Goal: Use online tool/utility: Use online tool/utility

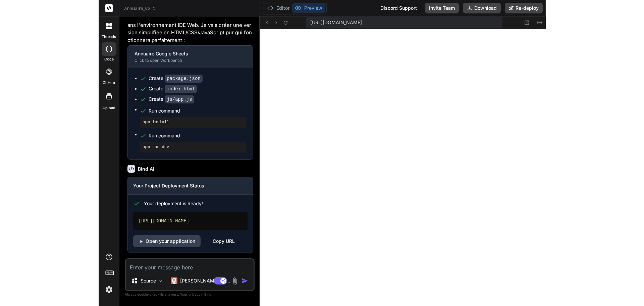
scroll to position [2938, 0]
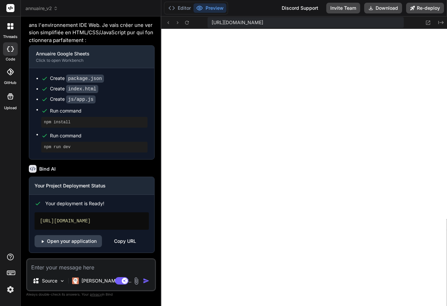
type textarea "const later = () => { clearTimeout(timeout); func(...args); }; clearTimeout(tim…"
type textarea "x"
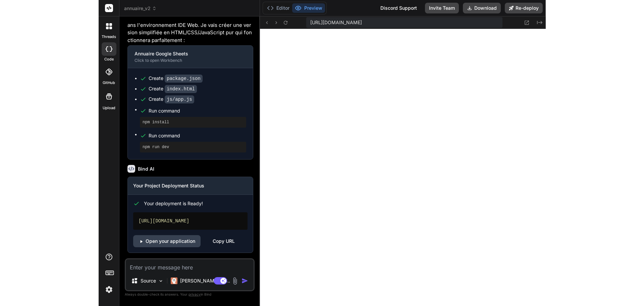
scroll to position [0, 476]
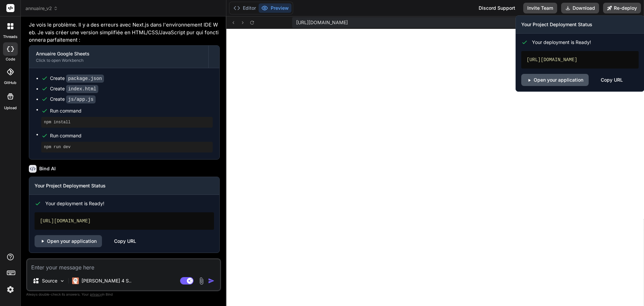
click at [447, 80] on link "Open your application" at bounding box center [554, 80] width 67 height 12
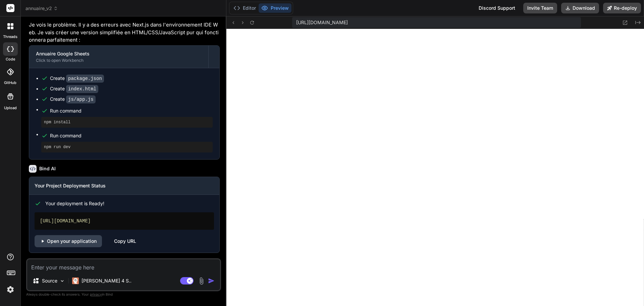
click at [13, 71] on icon at bounding box center [10, 71] width 7 height 7
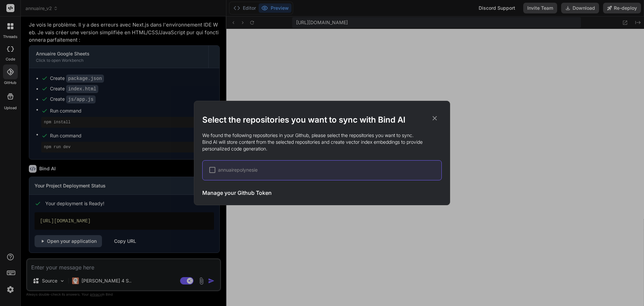
click at [233, 171] on span "annuairepolynesie" at bounding box center [238, 169] width 40 height 7
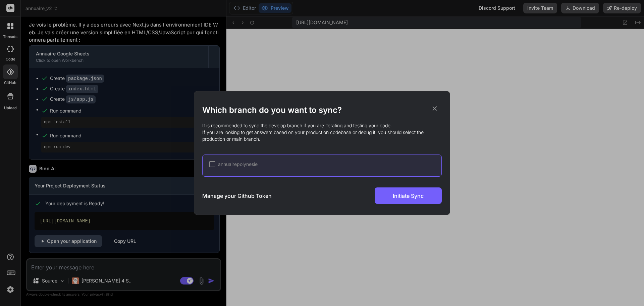
click at [209, 164] on div "annuairepolynesie" at bounding box center [321, 165] width 239 height 22
click at [213, 164] on div at bounding box center [212, 164] width 6 height 6
click at [259, 191] on div "Manage your Github Token Initiate Sync" at bounding box center [321, 195] width 239 height 16
click at [256, 196] on h3 "Manage your Github Token" at bounding box center [236, 196] width 69 height 8
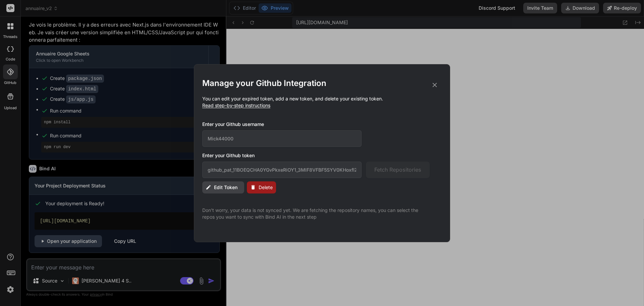
click at [220, 188] on span "Edit Token" at bounding box center [225, 187] width 23 height 7
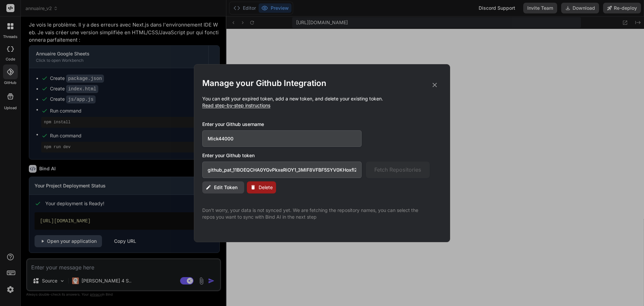
click at [214, 187] on button "Edit Token" at bounding box center [223, 187] width 42 height 12
click at [432, 85] on icon at bounding box center [434, 84] width 7 height 7
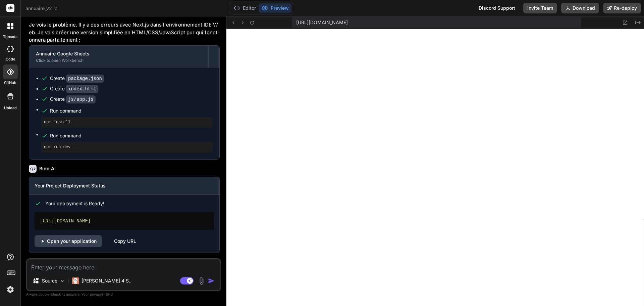
scroll to position [1446, 0]
click at [251, 10] on button "Editor" at bounding box center [245, 7] width 28 height 9
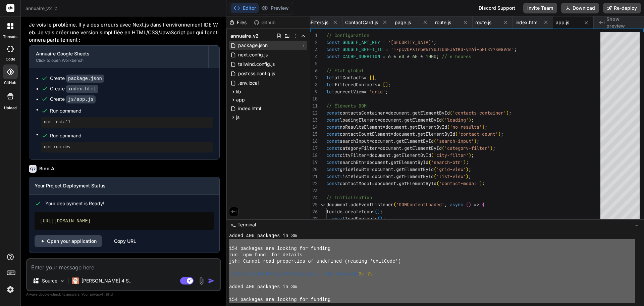
click at [246, 44] on span "package.json" at bounding box center [252, 45] width 31 height 8
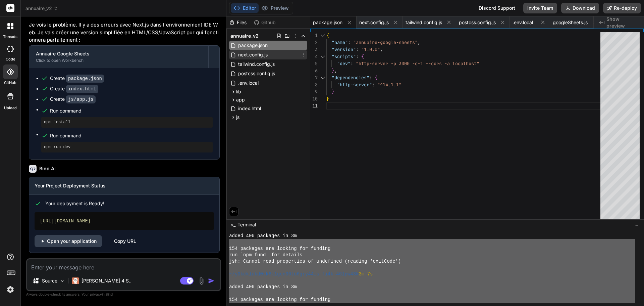
click at [274, 54] on div "next.config.js" at bounding box center [268, 54] width 78 height 9
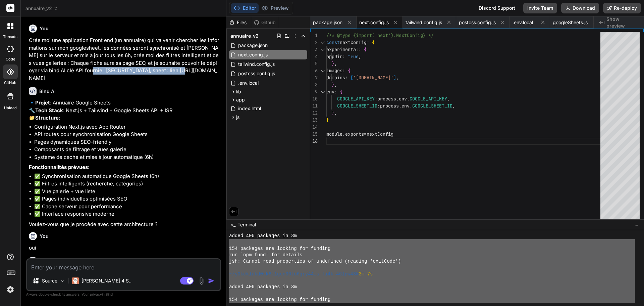
drag, startPoint x: 73, startPoint y: 71, endPoint x: 183, endPoint y: 70, distance: 110.0
click at [183, 70] on p "Crée moi une application Front end (un annuaire) qui va venir chercher les info…" at bounding box center [124, 59] width 191 height 45
copy p "AIzaSyB33171JsEtN4kZVtBRey0jpbKD5S7af-o"
click at [380, 98] on div "GOOGLE_API_KEY : process . env . GOOGLE_API_KEY , GOOGLE_SHEET_ID : process . e…" at bounding box center [465, 127] width 278 height 190
click at [382, 100] on div "GOOGLE_API_KEY : process . env . GOOGLE_API_KEY , GOOGLE_SHEET_ID : process . e…" at bounding box center [465, 127] width 278 height 190
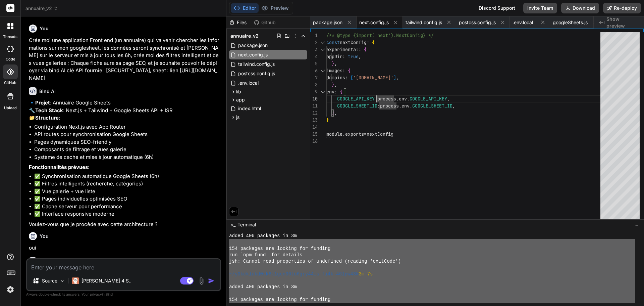
click at [380, 98] on div "GOOGLE_API_KEY : process . env . GOOGLE_API_KEY , GOOGLE_SHEET_ID : process . e…" at bounding box center [465, 127] width 278 height 190
click at [381, 99] on div "GOOGLE_API_KEY : process . env . GOOGLE_API_KEY , GOOGLE_SHEET_ID : process . e…" at bounding box center [465, 127] width 278 height 190
drag, startPoint x: 382, startPoint y: 99, endPoint x: 450, endPoint y: 98, distance: 68.4
click at [447, 98] on div "GOOGLE_API_KEY : process . env . GOOGLE_API_KEY , GOOGLE_SHEET_ID : process . e…" at bounding box center [465, 127] width 278 height 190
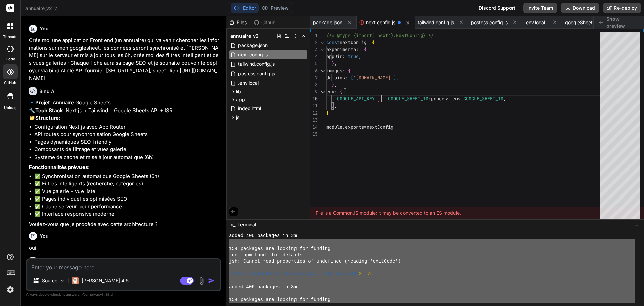
scroll to position [6, 0]
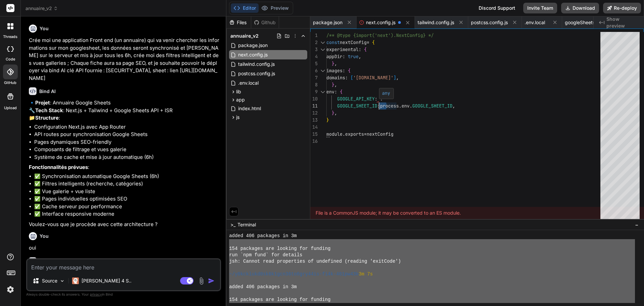
drag, startPoint x: 392, startPoint y: 100, endPoint x: 384, endPoint y: 100, distance: 8.4
click at [384, 100] on div "GOOGLE_API_KEY : : } , env : { images : { domains : [ 'images.unsplash.com' ] ,…" at bounding box center [465, 127] width 278 height 190
click at [405, 98] on div "GOOGLE_API_KEY : : } , env : { images : { domains : [ 'images.unsplash.com' ] ,…" at bounding box center [465, 127] width 278 height 190
drag, startPoint x: 398, startPoint y: 97, endPoint x: 393, endPoint y: 97, distance: 4.7
click at [398, 97] on div "GOOGLE_API_KEY : : } , env : { images : { domains : [ 'images.unsplash.com' ] ,…" at bounding box center [465, 127] width 278 height 190
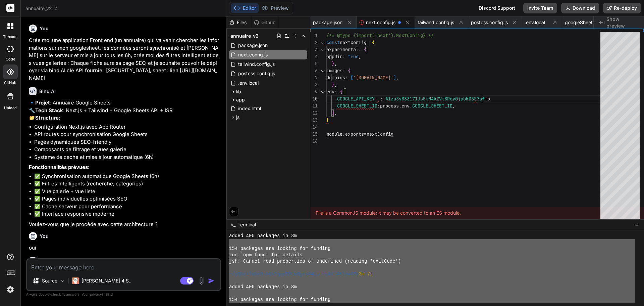
click at [447, 97] on div "GOOGLE_API_KEY : : AIzaSyB33171JsEtN4kZVtBRey0jpbKD5S7af - o } , env : { images…" at bounding box center [465, 127] width 278 height 190
click at [447, 99] on div "GOOGLE_API_KEY : : AIzaSyB33171JsEtN4kZVtBRey0jpbKD5S7af - o } , env : { images…" at bounding box center [465, 127] width 278 height 190
drag, startPoint x: 492, startPoint y: 99, endPoint x: 497, endPoint y: 100, distance: 4.8
click at [447, 100] on div "GOOGLE_API_KEY : : AIzaSyB33171JsEtN4kZVtBRey0jpbKD5S7af - o } , env : { images…" at bounding box center [465, 127] width 278 height 190
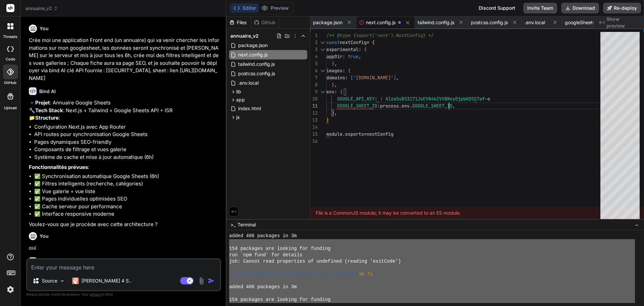
drag, startPoint x: 490, startPoint y: 100, endPoint x: 505, endPoint y: 101, distance: 15.1
click at [447, 103] on div "GOOGLE_API_KEY : : AIzaSyB33171JsEtN4kZVtBRey0jpbKD5S7af - o } , env : { images…" at bounding box center [465, 127] width 278 height 190
click at [447, 99] on div "GOOGLE_API_KEY : : AIzaSyB33171JsEtN4kZVtBRey0jpbKD5S7af - o } , env : { images…" at bounding box center [465, 127] width 278 height 190
click at [447, 98] on div "GOOGLE_API_KEY : : AIzaSyB33171JsEtN4kZVtBRey0jpbKD5S7af - o } , env : { images…" at bounding box center [465, 127] width 278 height 190
click at [447, 99] on div "GOOGLE_API_KEY : : AIzaSyB33171JsEtN4kZVtBRey0jpbKD5S7af - o } , env : { images…" at bounding box center [465, 127] width 278 height 190
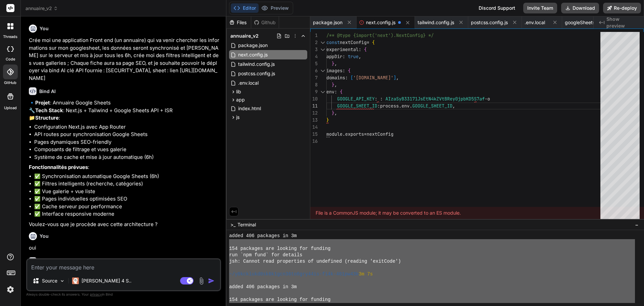
drag, startPoint x: 212, startPoint y: 70, endPoint x: 104, endPoint y: 86, distance: 108.8
click at [104, 82] on p "Crée moi une application Front end (un annuaire) qui va venir chercher les info…" at bounding box center [124, 59] width 191 height 45
copy p "https://docs.google.com/spreadsheets/d/1-pcVOPXIrbw5I7UJlbSFJ6tKd-ym6i-pFLk77kw…"
click at [384, 106] on div "GOOGLE_API_KEY : : AIzaSyB33171JsEtN4kZVtBRey0jpbKD5S7af - o } , env : { images…" at bounding box center [465, 127] width 278 height 190
click at [385, 106] on div "GOOGLE_API_KEY : : AIzaSyB33171JsEtN4kZVtBRey0jpbKD5S7af - o } , env : { images…" at bounding box center [465, 127] width 278 height 190
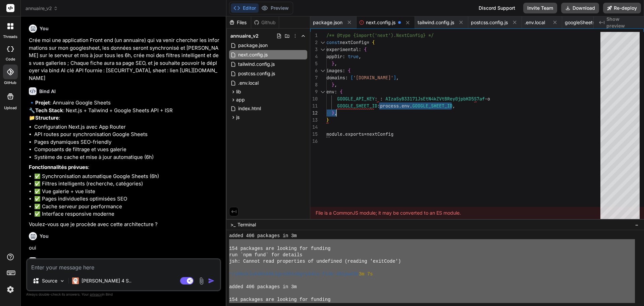
drag, startPoint x: 384, startPoint y: 106, endPoint x: 396, endPoint y: 108, distance: 12.3
click at [396, 108] on div "GOOGLE_API_KEY : : AIzaSyB33171JsEtN4kZVtBRey0jpbKD5S7af - o } , env : { images…" at bounding box center [465, 127] width 278 height 190
click at [399, 106] on div "GOOGLE_API_KEY : : AIzaSyB33171JsEtN4kZVtBRey0jpbKD5S7af - o } , env : { images…" at bounding box center [465, 127] width 278 height 190
click at [447, 106] on div "GOOGLE_API_KEY : : AIzaSyB33171JsEtN4kZVtBRey0jpbKD5S7af - o } , env : { images…" at bounding box center [465, 127] width 278 height 190
drag, startPoint x: 458, startPoint y: 106, endPoint x: 387, endPoint y: 104, distance: 70.5
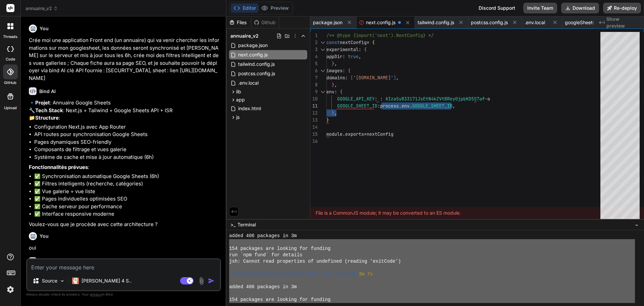
click at [387, 104] on div "GOOGLE_API_KEY : : AIzaSyB33171JsEtN4kZVtBRey0jpbKD5S7af - o } , env : { images…" at bounding box center [465, 127] width 278 height 190
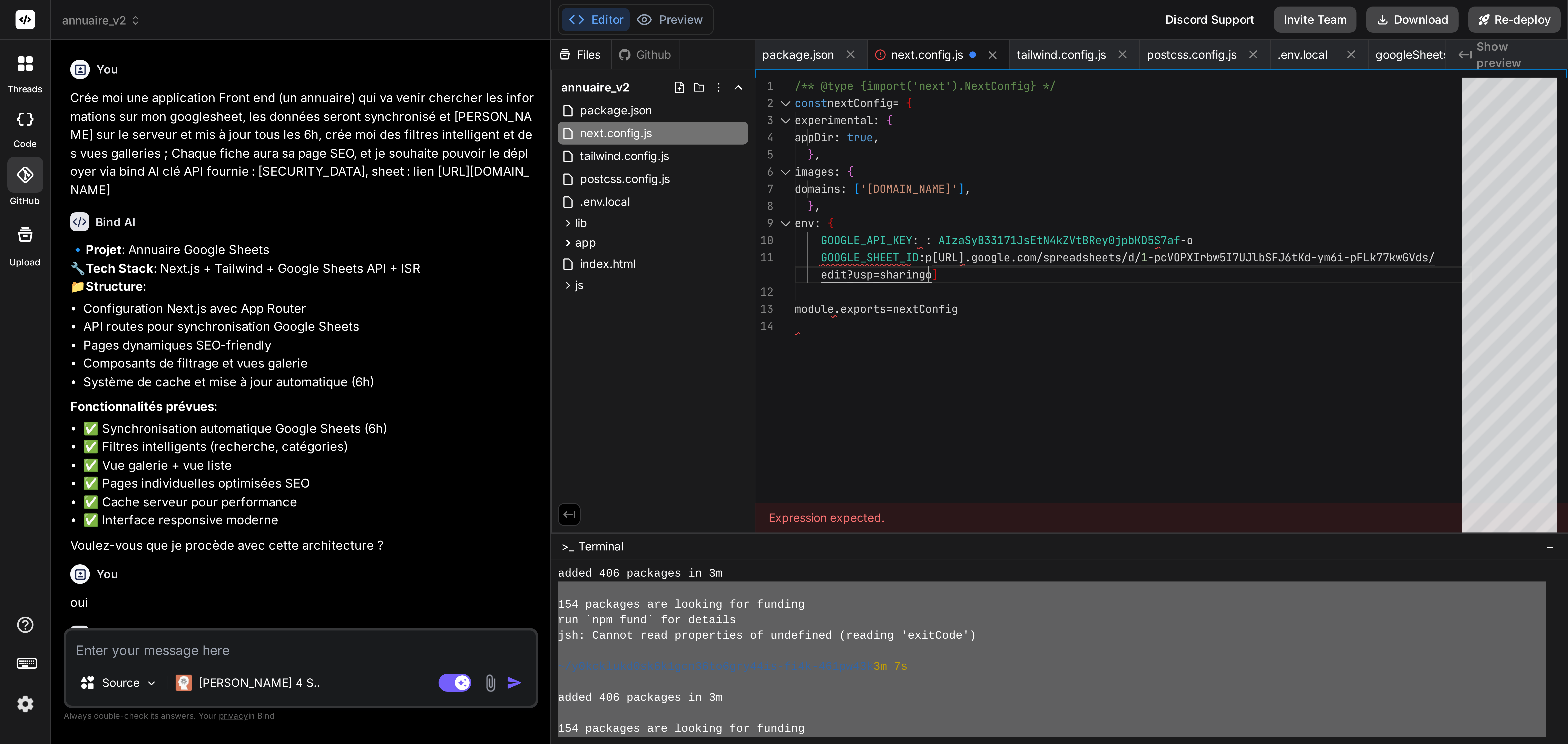
scroll to position [4, 0]
type textarea "GOOGLE_SHEET_ID: phttps://docs.google.com/spreadsheets/d/1-pcVOPXIrbw5I7UJlbSFJ…"
click at [173, 136] on div ">_ Terminal −" at bounding box center [265, 136] width 254 height 7
click at [166, 104] on div "Files Github annuaire_v2 package.json next.config.js tailwind.config.js postcss…" at bounding box center [163, 71] width 51 height 123
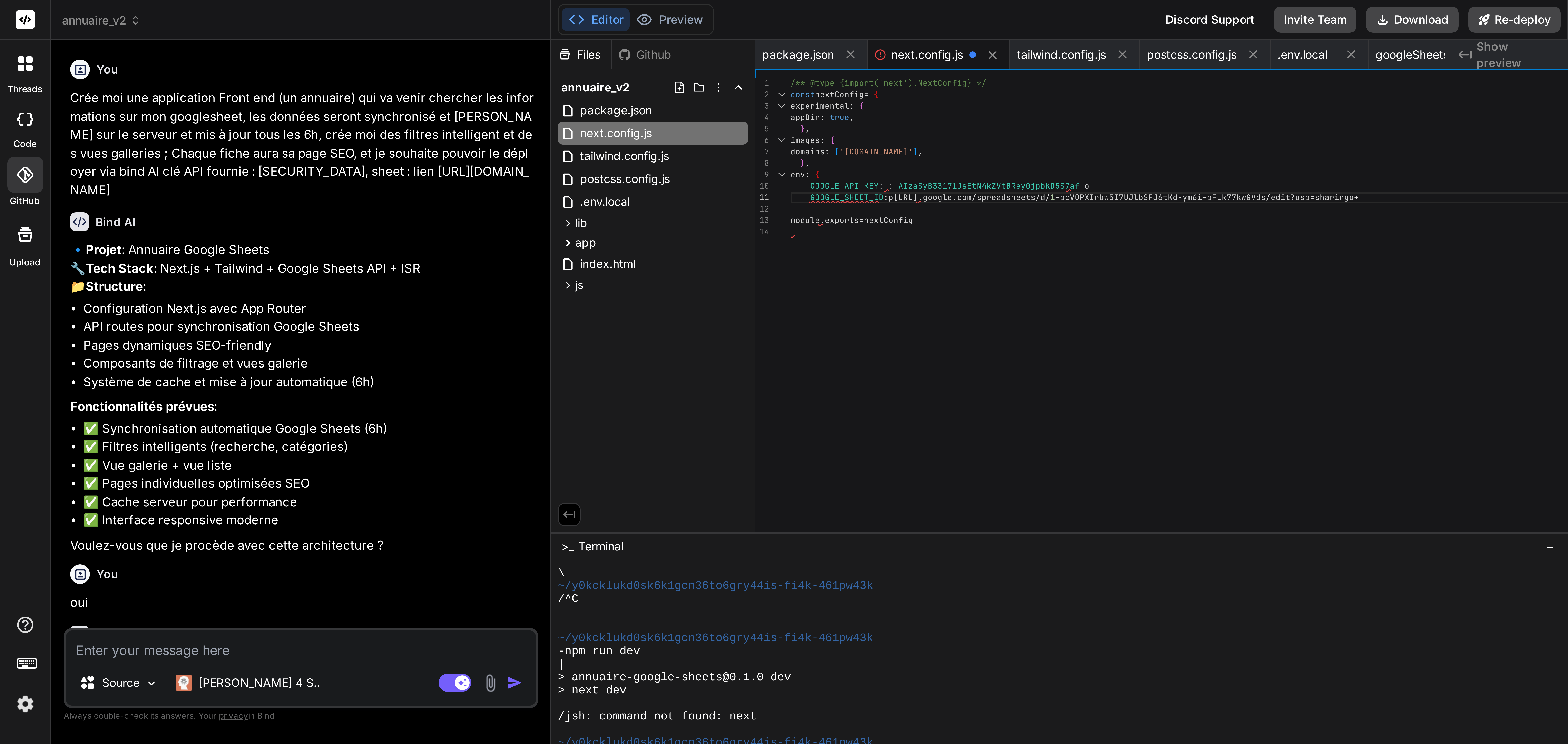
scroll to position [1333, 0]
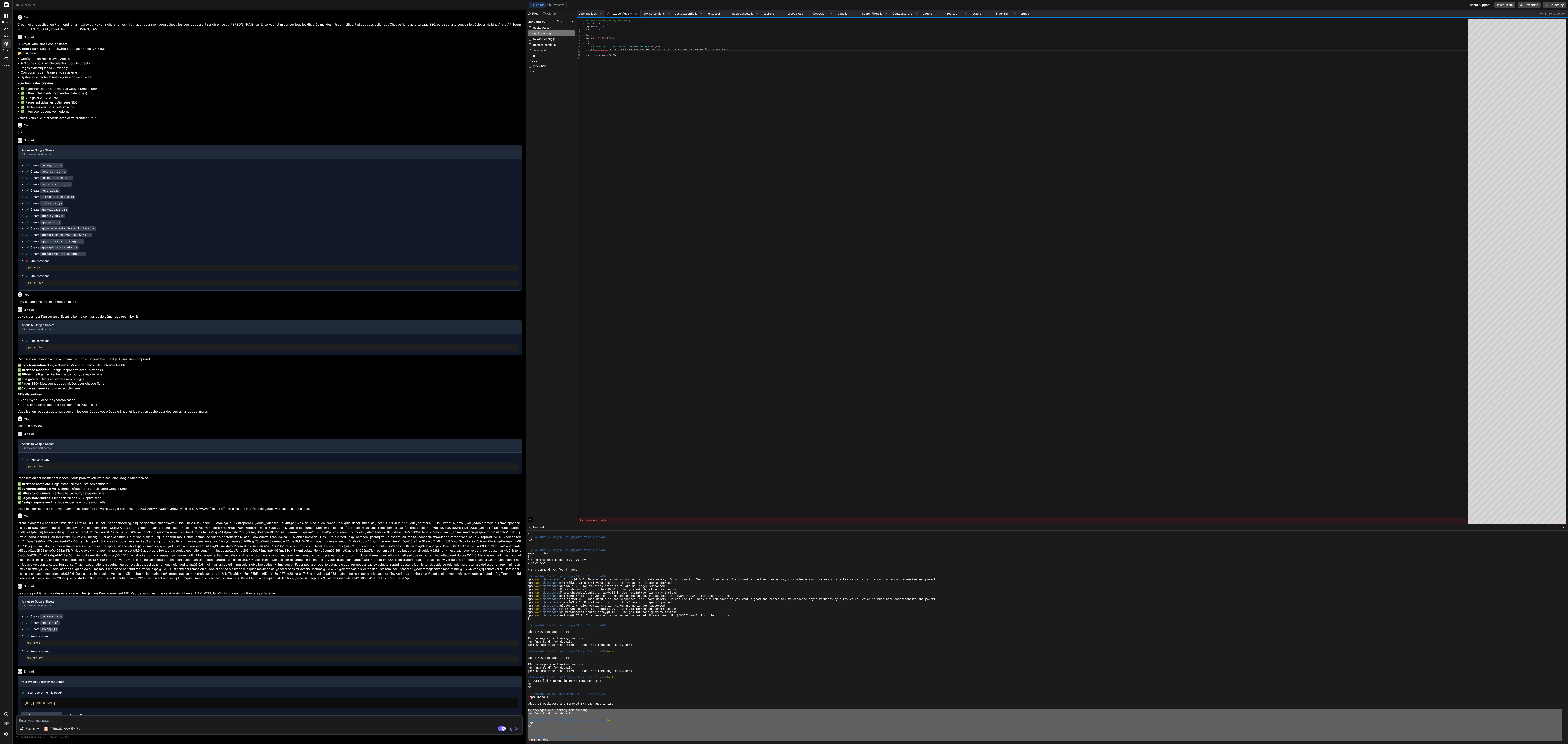
click at [272, 186] on div "Files Github annuaire_v2 package.json next.config.js tailwind.config.js postcss…" at bounding box center [551, 267] width 51 height 514
drag, startPoint x: 540, startPoint y: 311, endPoint x: 934, endPoint y: 371, distance: 398.5
click at [272, 186] on div "/** @type {import('next').NextConfig} */ const nextConfig = { experimental : { …" at bounding box center [1027, 273] width 884 height 507
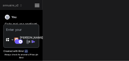
scroll to position [0, 0]
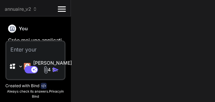
type textarea "x"
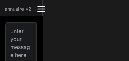
click at [65, 9] on div "annuaire_v2 Created with Pixso. Bind AI Web Search Created with Pixso. Code Gen…" at bounding box center [64, 30] width 129 height 61
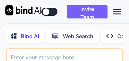
scroll to position [9536, 0]
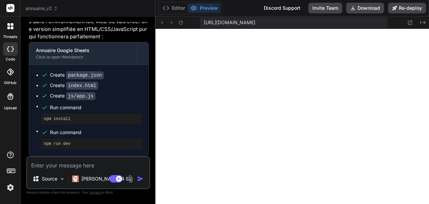
scroll to position [1849, 0]
click at [68, 61] on textarea at bounding box center [88, 163] width 122 height 12
type textarea "x"
type textarea "p"
type textarea "x"
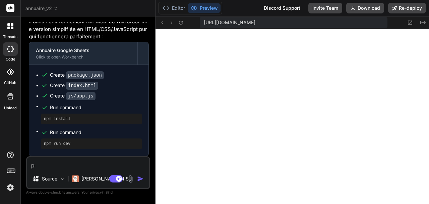
type textarea "pe"
type textarea "x"
type textarea "peu"
type textarea "x"
type textarea "peux"
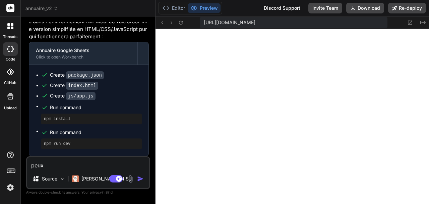
type textarea "x"
type textarea "peux-"
type textarea "x"
type textarea "peux-t"
type textarea "x"
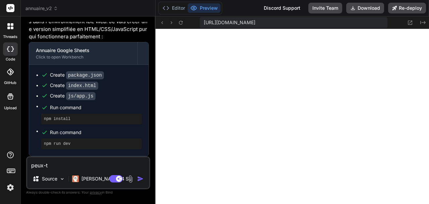
type textarea "peux-tu"
type textarea "x"
type textarea "peux-tu"
type textarea "x"
type textarea "peux-tu m"
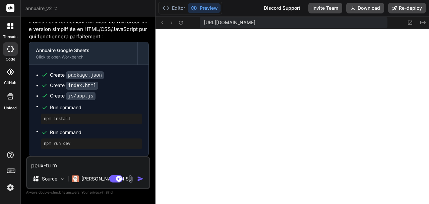
type textarea "x"
type textarea "peux-tu m'"
type textarea "x"
type textarea "peux-tu m'a"
type textarea "x"
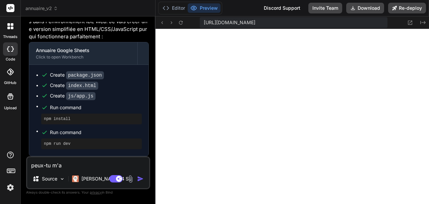
type textarea "peux-tu m'am"
type textarea "x"
type textarea "peux-tu m'amé"
type textarea "x"
type textarea "peux-tu m'amél"
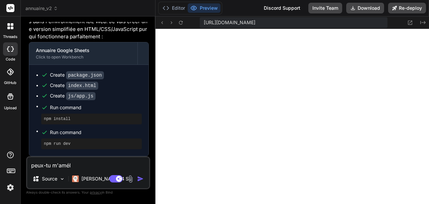
type textarea "x"
type textarea "peux-tu m'améli"
type textarea "x"
type textarea "peux-tu m'amélio"
type textarea "x"
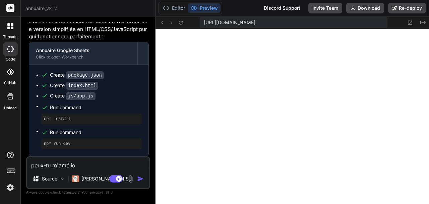
type textarea "peux-tu m'amélior"
type textarea "x"
type textarea "peux-tu m'améliore"
type textarea "x"
type textarea "peux-tu m'améliorer"
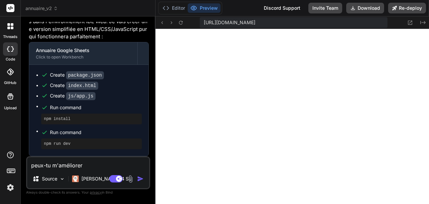
type textarea "x"
type textarea "peux-tu m'améliorer l"
type textarea "x"
type textarea "peux-tu m'améliorer le"
type textarea "x"
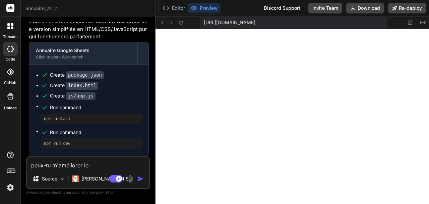
type textarea "peux-tu m'améliorer le"
type textarea "x"
type textarea "peux-tu m'améliorer le v"
type textarea "x"
type textarea "peux-tu m'améliorer le vi"
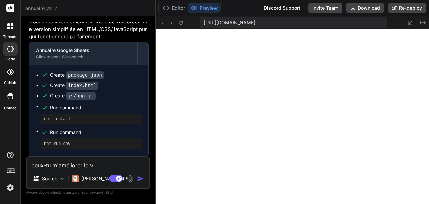
type textarea "x"
type textarea "peux-tu m'améliorer le vis"
type textarea "x"
type textarea "peux-tu m'améliorer le visu"
type textarea "x"
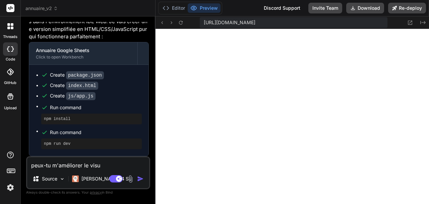
type textarea "peux-tu m'améliorer le visue"
type textarea "x"
type textarea "peux-tu m'améliorer le visuel"
type textarea "x"
type textarea "peux-tu m'améliorer le visuel"
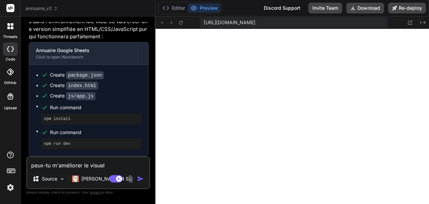
type textarea "x"
type textarea "peux-tu m'améliorer le visuel ("
type textarea "x"
type textarea "peux-tu m'améliorer le visuel (n"
type textarea "x"
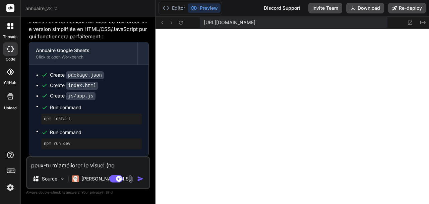
type textarea "peux-tu m'améliorer le visuel (not"
type textarea "x"
type textarea "peux-tu m'améliorer le visuel (nota"
type textarea "x"
type textarea "peux-tu m'améliorer le visuel (notam"
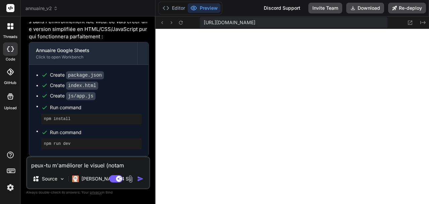
type textarea "x"
type textarea "peux-tu m'améliorer le visuel (notamm"
type textarea "x"
type textarea "peux-tu m'améliorer le visuel (notamme"
type textarea "x"
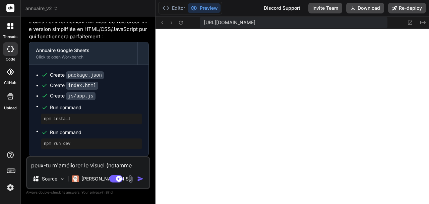
type textarea "peux-tu m'améliorer le visuel (notammen"
type textarea "x"
type textarea "peux-tu m'améliorer le visuel (notamment"
type textarea "x"
type textarea "peux-tu m'améliorer le visuel (notamment"
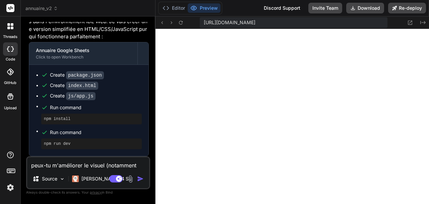
type textarea "x"
type textarea "peux-tu m'améliorer le visuel (notamment u"
type textarea "x"
type textarea "peux-tu m'améliorer le visuel (notamment un"
type textarea "x"
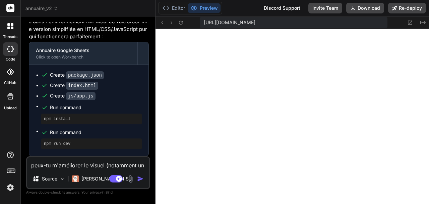
type textarea "peux-tu m'améliorer le visuel (notamment une"
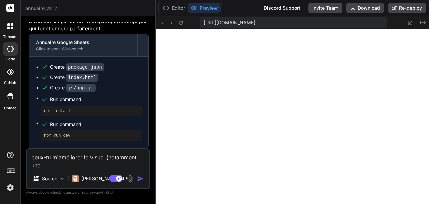
type textarea "x"
type textarea "peux-tu m'améliorer le visuel (notamment une"
type textarea "x"
type textarea "peux-tu m'améliorer le visuel (notamment une v"
type textarea "x"
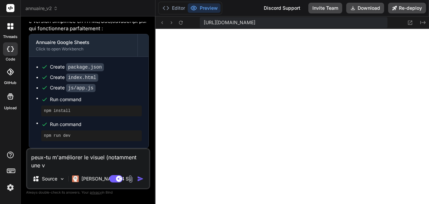
type textarea "peux-tu m'améliorer le visuel (notamment une vu"
type textarea "x"
type textarea "peux-tu m'améliorer le visuel (notamment une vue"
type textarea "x"
type textarea "peux-tu m'améliorer le visuel (notamment une vue"
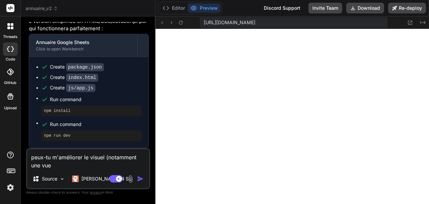
type textarea "x"
type textarea "peux-tu m'améliorer le visuel (notamment une vue g"
type textarea "x"
type textarea "peux-tu m'améliorer le visuel (notamment une vue ga"
type textarea "x"
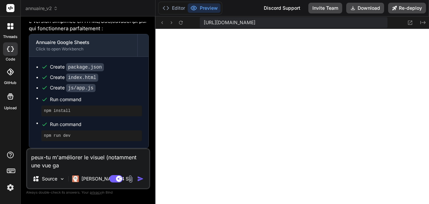
type textarea "peux-tu m'améliorer le visuel (notamment une vue gal"
type textarea "x"
type textarea "peux-tu m'améliorer le visuel (notamment une vue gall"
type textarea "x"
type textarea "peux-tu m'améliorer le visuel (notamment une vue galle"
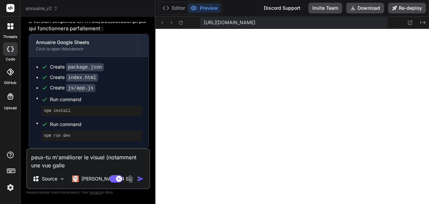
type textarea "x"
type textarea "peux-tu m'améliorer le visuel (notamment une vue galler"
type textarea "x"
type textarea "peux-tu m'améliorer le visuel (notamment une vue galleri"
type textarea "x"
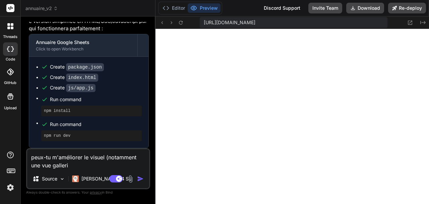
type textarea "peux-tu m'améliorer le visuel (notamment une vue gallerie"
type textarea "x"
type textarea "peux-tu m'améliorer le visuel (notamment une vue gallerie)"
type textarea "x"
type textarea "peux-tu m'améliorer le visuel (notamment une vue gallerie)"
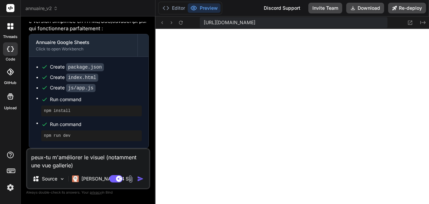
type textarea "x"
type textarea "peux-tu m'améliorer le visuel (notamment une vue gallerie) e"
type textarea "x"
type textarea "peux-tu m'améliorer le visuel (notamment une vue gallerie) et"
type textarea "x"
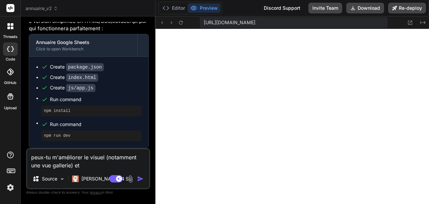
type textarea "peux-tu m'améliorer le visuel (notamment une vue gallerie) et"
type textarea "x"
type textarea "peux-tu m'améliorer le visuel (notamment une vue gallerie) et n"
type textarea "x"
type textarea "peux-tu m'améliorer le visuel (notamment une vue gallerie) et no"
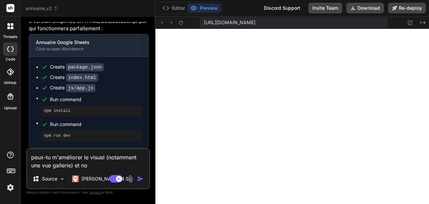
type textarea "x"
type textarea "peux-tu m'améliorer le visuel (notamment une vue gallerie) et note"
type textarea "x"
type textarea "peux-tu m'améliorer le visuel (notamment une vue gallerie) et noter"
type textarea "x"
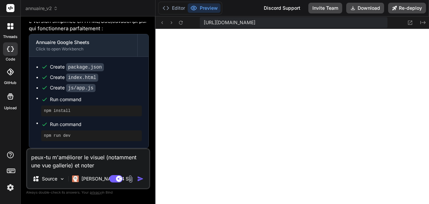
type textarea "peux-tu m'améliorer le visuel (notamment une vue gallerie) et noter"
type textarea "x"
type textarea "peux-tu m'améliorer le visuel (notamment une vue gallerie) et noter l"
type textarea "x"
type textarea "peux-tu m'améliorer le visuel (notamment une vue gallerie) et noter le"
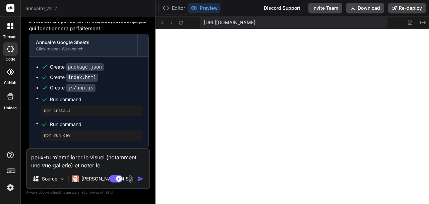
type textarea "x"
type textarea "peux-tu m'améliorer le visuel (notamment une vue gallerie) et noter les"
type textarea "x"
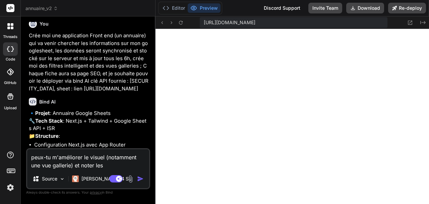
scroll to position [0, 0]
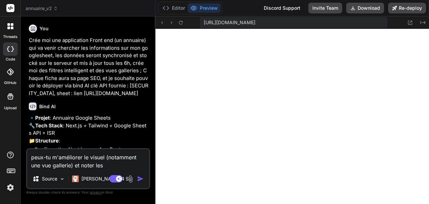
type textarea "peux-tu m'améliorer le visuel (notamment une vue gallerie) et noter les"
drag, startPoint x: 82, startPoint y: 85, endPoint x: 53, endPoint y: 117, distance: 43.5
click at [53, 61] on p "Crée moi une application Front end (un annuaire) qui va venir chercher les info…" at bounding box center [89, 67] width 120 height 60
copy p "clé API fournie : AIzaSyB33171JsEtN4kZVtBRey0jpbKD5S7af-o, sheet : lien https:/…"
click at [109, 61] on textarea "peux-tu m'améliorer le visuel (notamment une vue gallerie) et noter les" at bounding box center [88, 159] width 122 height 20
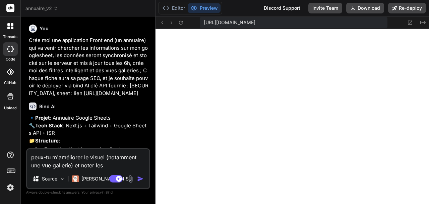
paste textarea "clé API fournie : AIzaSyB33171JsEtN4kZVtBRey0jpbKD5S7af-o, sheet : lien https:/…"
type textarea "x"
type textarea "peux-tu m'améliorer le visuel (notamment une vue gallerie) et noter les clé API…"
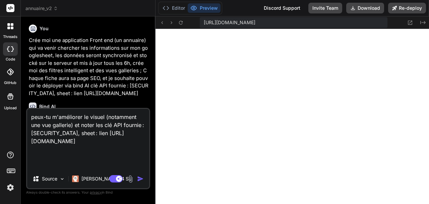
type textarea "x"
type textarea "peux-tu m'améliorer le visuel (notamment une vue gallerie) et noter les clé API…"
type textarea "x"
type textarea "peux-tu m'améliorer le visuel (notamment une vue gallerie) et noter les clé API…"
type textarea "x"
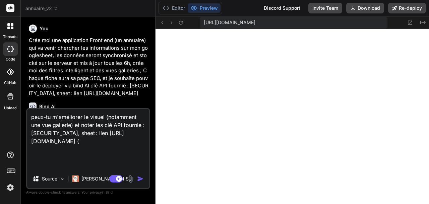
type textarea "peux-tu m'améliorer le visuel (notamment une vue gallerie) et noter les clé API…"
type textarea "x"
type textarea "peux-tu m'améliorer le visuel (notamment une vue gallerie) et noter les clé API…"
type textarea "x"
type textarea "peux-tu m'améliorer le visuel (notamment une vue gallerie) et noter les clé API…"
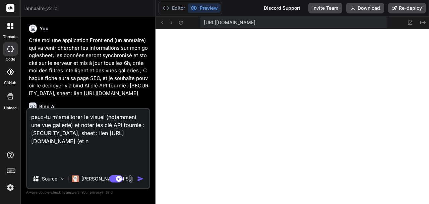
type textarea "x"
type textarea "peux-tu m'améliorer le visuel (notamment une vue gallerie) et noter les clé API…"
type textarea "x"
type textarea "peux-tu m'améliorer le visuel (notamment une vue gallerie) et noter les clé API…"
type textarea "x"
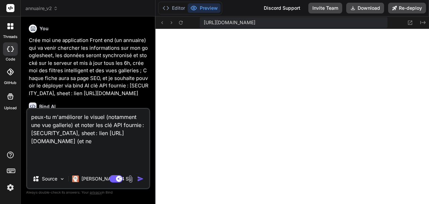
type textarea "peux-tu m'améliorer le visuel (notamment une vue gallerie) et noter les clé API…"
type textarea "x"
type textarea "peux-tu m'améliorer le visuel (notamment une vue gallerie) et noter les clé API…"
type textarea "x"
type textarea "peux-tu m'améliorer le visuel (notamment une vue gallerie) et noter les clé API…"
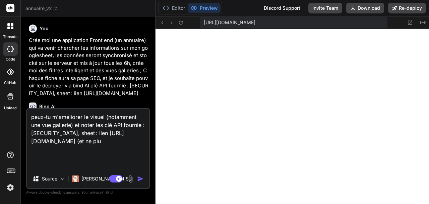
type textarea "x"
type textarea "peux-tu m'améliorer le visuel (notamment une vue gallerie) et noter les clé API…"
type textarea "x"
type textarea "peux-tu m'améliorer le visuel (notamment une vue gallerie) et noter les clé API…"
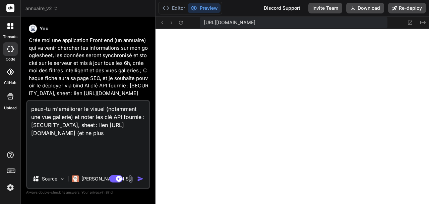
type textarea "x"
type textarea "peux-tu m'améliorer le visuel (notamment une vue gallerie) et noter les clé API…"
type textarea "x"
type textarea "peux-tu m'améliorer le visuel (notamment une vue gallerie) et noter les clé API…"
type textarea "x"
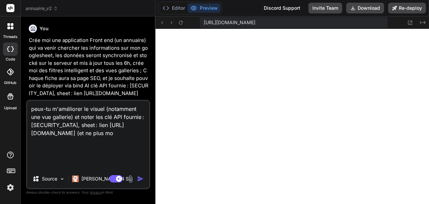
type textarea "peux-tu m'améliorer le visuel (notamment une vue gallerie) et noter les clé API…"
type textarea "x"
type textarea "peux-tu m'améliorer le visuel (notamment une vue gallerie) et noter les clé API…"
type textarea "x"
type textarea "peux-tu m'améliorer le visuel (notamment une vue gallerie) et noter les clé API…"
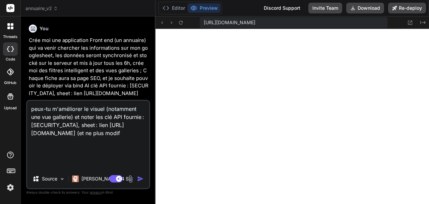
type textarea "x"
type textarea "peux-tu m'améliorer le visuel (notamment une vue gallerie) et noter les clé API…"
type textarea "x"
type textarea "peux-tu m'améliorer le visuel (notamment une vue gallerie) et noter les clé API…"
type textarea "x"
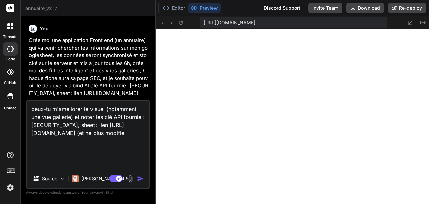
type textarea "peux-tu m'améliorer le visuel (notamment une vue gallerie) et noter les clé API…"
type textarea "x"
type textarea "peux-tu m'améliorer le visuel (notamment une vue gallerie) et noter les clé API…"
type textarea "x"
type textarea "peux-tu m'améliorer le visuel (notamment une vue gallerie) et noter les clé API…"
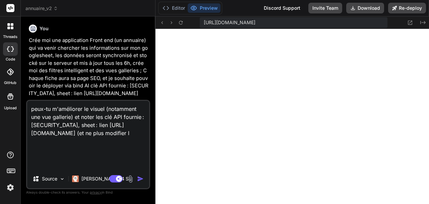
type textarea "x"
type textarea "peux-tu m'améliorer le visuel (notamment une vue gallerie) et noter les clé API…"
type textarea "x"
type textarea "peux-tu m'améliorer le visuel (notamment une vue gallerie) et noter les clé API…"
type textarea "x"
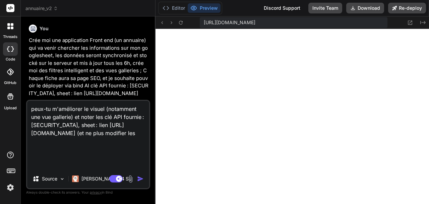
type textarea "peux-tu m'améliorer le visuel (notamment une vue gallerie) et noter les clé API…"
type textarea "x"
type textarea "peux-tu m'améliorer le visuel (notamment une vue gallerie) et noter les clé API…"
type textarea "x"
type textarea "peux-tu m'améliorer le visuel (notamment une vue gallerie) et noter les clé API…"
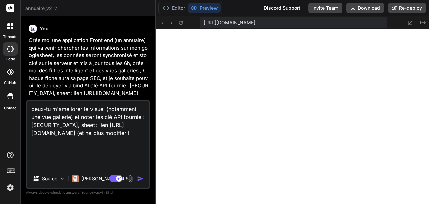
type textarea "x"
type textarea "peux-tu m'améliorer le visuel (notamment une vue gallerie) et noter les clé API…"
type textarea "x"
type textarea "peux-tu m'améliorer le visuel (notamment une vue gallerie) et noter les clé API…"
type textarea "x"
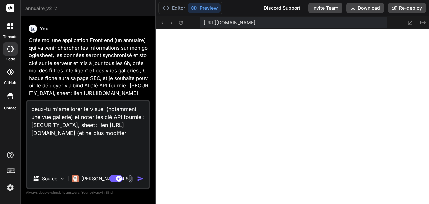
type textarea "peux-tu m'améliorer le visuel (notamment une vue gallerie) et noter les clé API…"
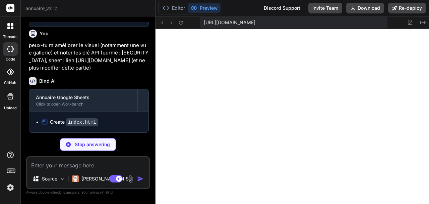
scroll to position [2015, 0]
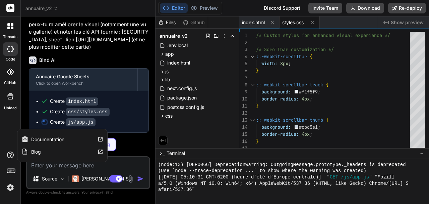
click at [36, 61] on label "Blog" at bounding box center [36, 151] width 10 height 7
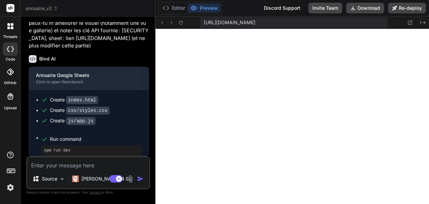
scroll to position [501, 0]
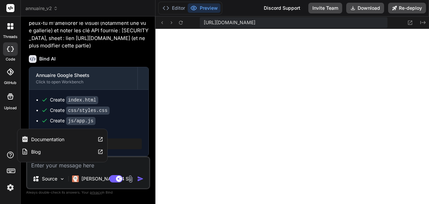
click at [40, 61] on label "Documentation" at bounding box center [47, 139] width 33 height 7
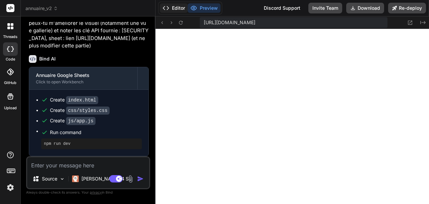
click at [128, 4] on button "Editor" at bounding box center [174, 7] width 28 height 9
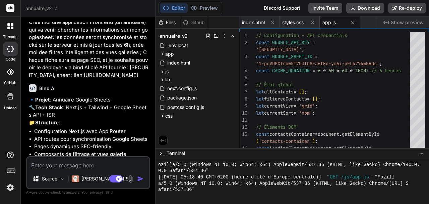
scroll to position [0, 0]
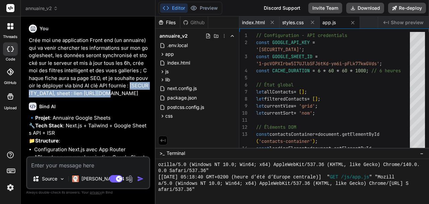
drag, startPoint x: 120, startPoint y: 85, endPoint x: 111, endPoint y: 93, distance: 11.9
click at [111, 61] on p "Crée moi une application Front end (un annuaire) qui va venir chercher les info…" at bounding box center [89, 67] width 120 height 60
copy p "AIzaSyB33171JsEtN4kZVtBRey0jpbKD5S7af-o"
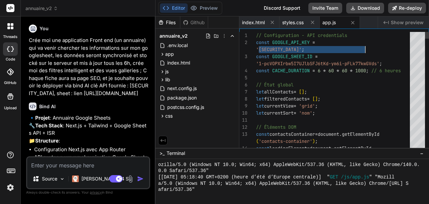
drag, startPoint x: 260, startPoint y: 49, endPoint x: 365, endPoint y: 48, distance: 105.3
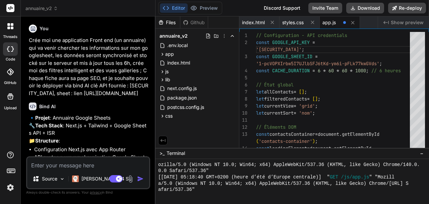
drag, startPoint x: 121, startPoint y: 102, endPoint x: 125, endPoint y: 109, distance: 8.2
click at [125, 61] on p "Crée moi une application Front end (un annuaire) qui va venir chercher les info…" at bounding box center [89, 67] width 120 height 60
copy p "1-pcVOPXIrbw5I7UJlbSFJ6tKd-ym6i-pFLk77kwGVds"
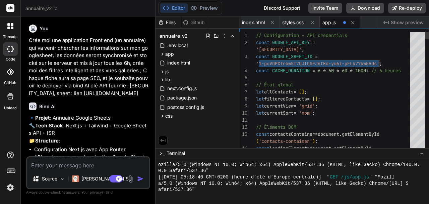
drag, startPoint x: 259, startPoint y: 63, endPoint x: 379, endPoint y: 63, distance: 119.7
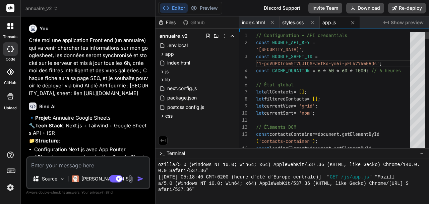
click at [128, 8] on button "Preview" at bounding box center [204, 7] width 33 height 9
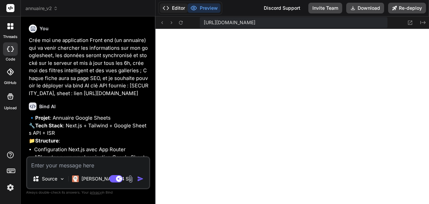
click at [128, 8] on button "Editor" at bounding box center [174, 7] width 28 height 9
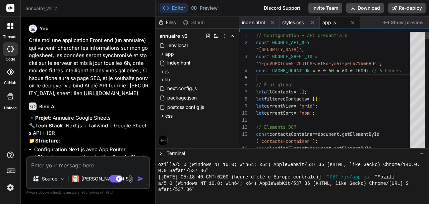
click at [128, 61] on span "let allContacts = [ ] ;" at bounding box center [281, 91] width 51 height 7
click at [128, 21] on div "Github" at bounding box center [194, 22] width 28 height 7
click at [128, 23] on div "Github" at bounding box center [194, 22] width 28 height 7
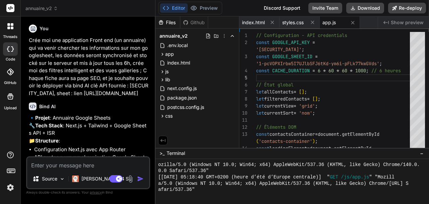
click at [128, 24] on div "Files" at bounding box center [168, 22] width 24 height 7
click at [128, 22] on div "Github" at bounding box center [194, 22] width 28 height 7
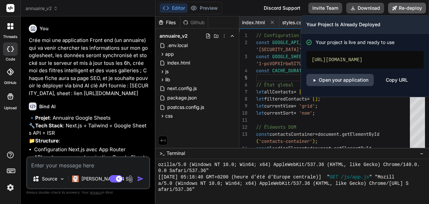
click at [128, 7] on button "Re-deploy" at bounding box center [407, 8] width 38 height 11
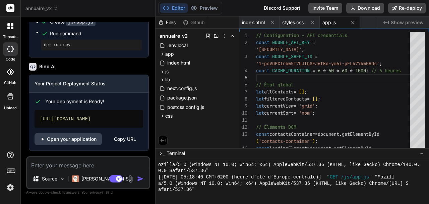
scroll to position [2135, 0]
click at [69, 61] on link "Open your application" at bounding box center [68, 139] width 67 height 12
click at [126, 61] on div "Copy URL" at bounding box center [125, 139] width 22 height 12
click at [53, 61] on textarea at bounding box center [88, 163] width 122 height 12
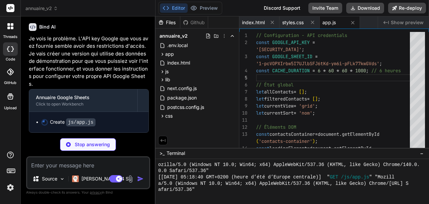
scroll to position [2288, 0]
click at [90, 61] on p "Stop answering" at bounding box center [92, 144] width 35 height 7
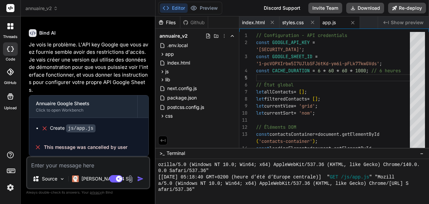
click at [62, 61] on textarea at bounding box center [88, 163] width 122 height 12
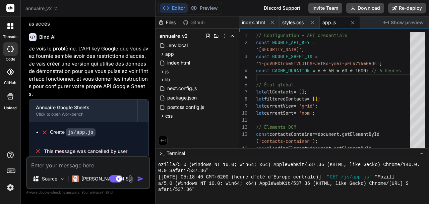
scroll to position [2177, 0]
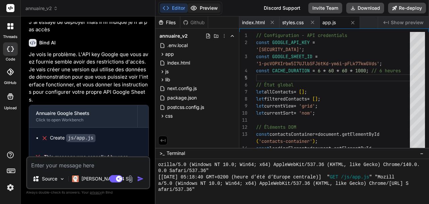
click at [128, 4] on button "Preview" at bounding box center [204, 7] width 33 height 9
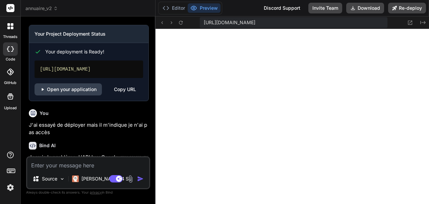
scroll to position [1841, 0]
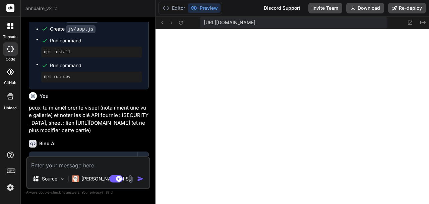
click at [39, 10] on span "annuaire_v2" at bounding box center [41, 8] width 33 height 7
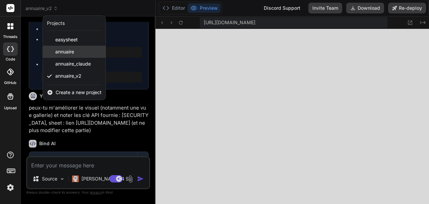
click at [64, 50] on span "annuaire" at bounding box center [64, 51] width 19 height 7
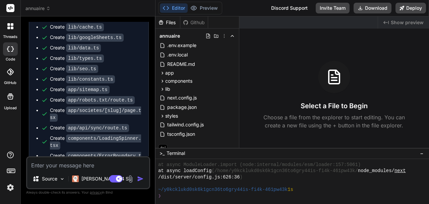
scroll to position [1954, 0]
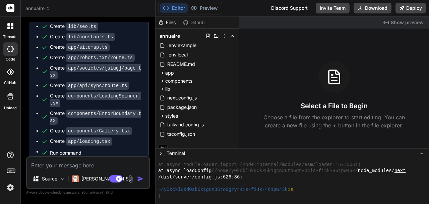
click at [39, 9] on span "annuaire" at bounding box center [37, 8] width 25 height 7
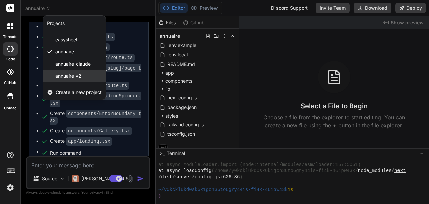
click at [66, 61] on span "annuaire_v2" at bounding box center [68, 75] width 26 height 7
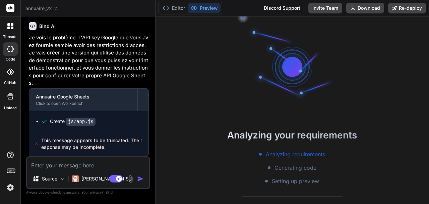
scroll to position [1620, 0]
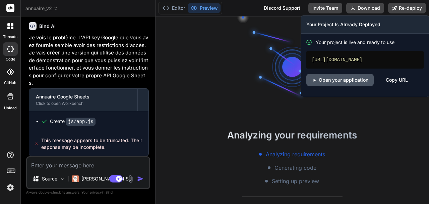
click at [128, 61] on link "Open your application" at bounding box center [340, 80] width 67 height 12
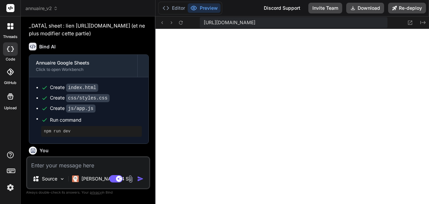
scroll to position [1375, 0]
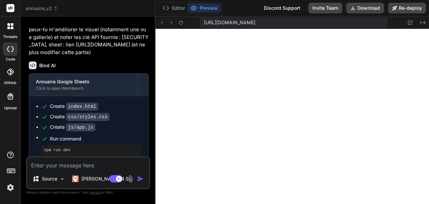
click at [50, 9] on span "annuaire_v2" at bounding box center [41, 8] width 33 height 7
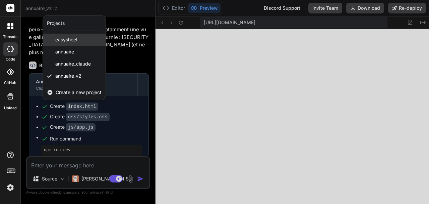
click at [68, 38] on span "easysheet" at bounding box center [66, 39] width 22 height 7
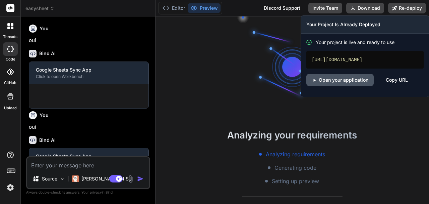
scroll to position [1146, 0]
click at [128, 61] on link "Open your application" at bounding box center [340, 80] width 67 height 12
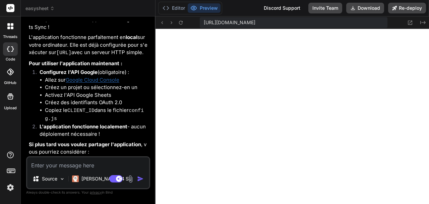
scroll to position [872, 0]
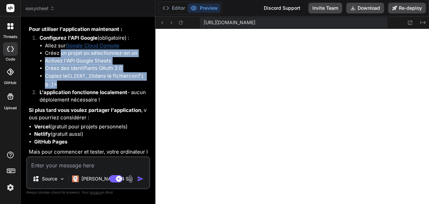
drag, startPoint x: 60, startPoint y: 108, endPoint x: 113, endPoint y: 137, distance: 60.2
click at [113, 61] on ul "Allez sur Google Cloud Console Créez un projet ou sélectionnez-en un Activez l'…" at bounding box center [94, 65] width 109 height 47
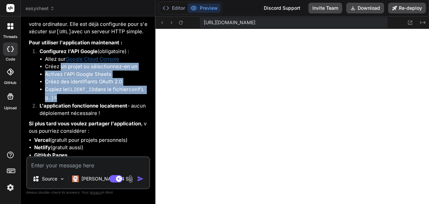
scroll to position [894, 0]
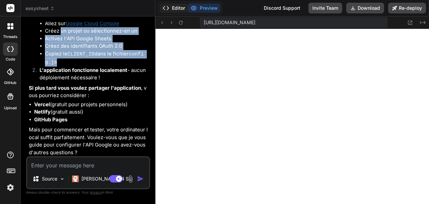
click at [128, 7] on button "Editor" at bounding box center [174, 7] width 28 height 9
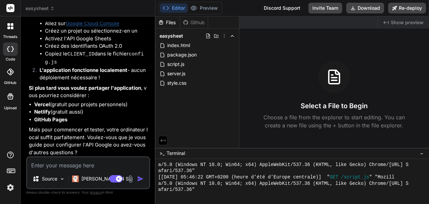
click at [52, 35] on li "Créez un projet ou sélectionnez-en un" at bounding box center [97, 31] width 104 height 8
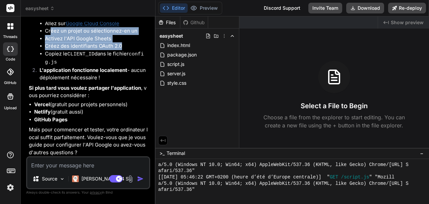
drag, startPoint x: 50, startPoint y: 86, endPoint x: 126, endPoint y: 101, distance: 77.4
click at [126, 61] on ul "Allez sur Google Cloud Console Créez un projet ou sélectionnez-en un Activez l'…" at bounding box center [94, 43] width 109 height 47
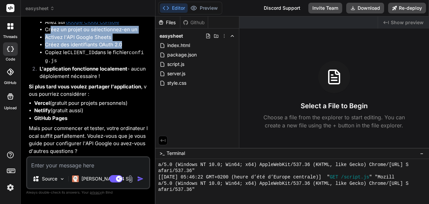
scroll to position [948, 0]
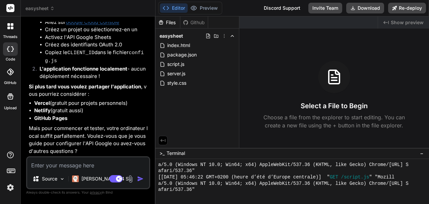
click at [45, 61] on strong "Netlify" at bounding box center [42, 110] width 16 height 6
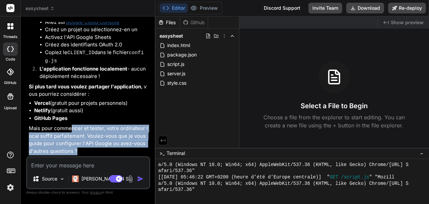
drag, startPoint x: 71, startPoint y: 130, endPoint x: 119, endPoint y: 150, distance: 52.5
click at [119, 61] on p "Mais pour commencer et tester, votre ordinateur local suffit parfaitement. Voul…" at bounding box center [89, 139] width 120 height 30
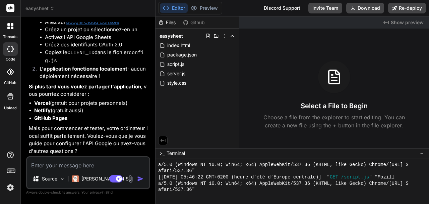
click at [72, 61] on strong "Si plus tard vous voulez partager l'application" at bounding box center [85, 86] width 112 height 6
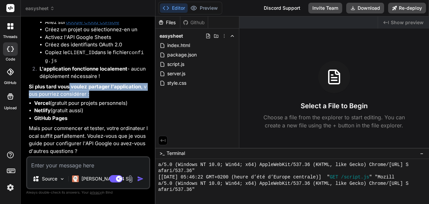
drag, startPoint x: 69, startPoint y: 106, endPoint x: 89, endPoint y: 119, distance: 23.4
click at [89, 61] on p "Si plus tard vous voulez partager l'application , vous pourriez considérer :" at bounding box center [89, 90] width 120 height 15
click at [90, 61] on p "Si plus tard vous voulez partager l'application , vous pourriez considérer :" at bounding box center [89, 90] width 120 height 15
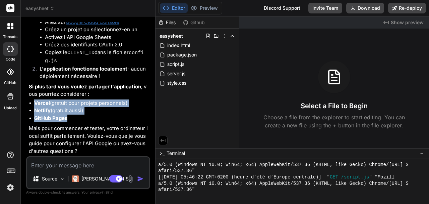
drag, startPoint x: 29, startPoint y: 122, endPoint x: 87, endPoint y: 139, distance: 60.5
click at [87, 61] on ul "Vercel (gratuit pour projets personnels) Netlify (gratuit aussi) GitHub Pages" at bounding box center [89, 110] width 120 height 23
click at [87, 61] on li "GitHub Pages" at bounding box center [91, 118] width 115 height 8
drag, startPoint x: 73, startPoint y: 139, endPoint x: 34, endPoint y: 120, distance: 43.5
click at [34, 61] on div "Non, vous n'avez pas besoin de créer un compte Vercel pour utiliser cette appli…" at bounding box center [89, 53] width 120 height 204
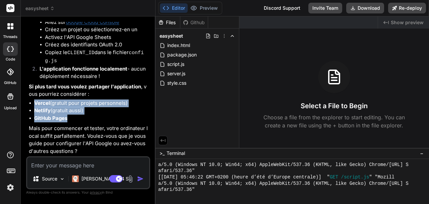
click at [56, 61] on div "Non, vous n'avez pas besoin de créer un compte Vercel pour utiliser cette appli…" at bounding box center [89, 53] width 120 height 204
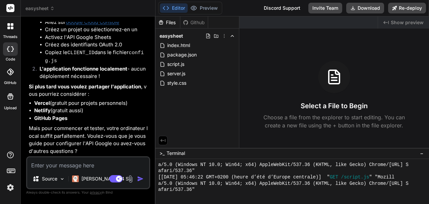
drag, startPoint x: 93, startPoint y: 117, endPoint x: 86, endPoint y: 117, distance: 7.4
click at [86, 61] on p "Si plus tard vous voulez partager l'application , vous pourriez considérer :" at bounding box center [89, 90] width 120 height 15
drag, startPoint x: 72, startPoint y: 89, endPoint x: 105, endPoint y: 99, distance: 34.3
click at [105, 61] on p "L'application fonctionne localement - aucun déploiement nécessaire !" at bounding box center [94, 72] width 109 height 15
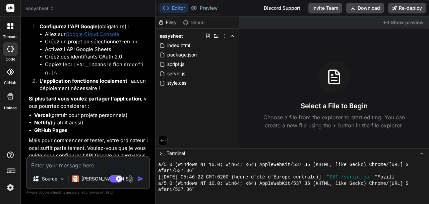
scroll to position [881, 0]
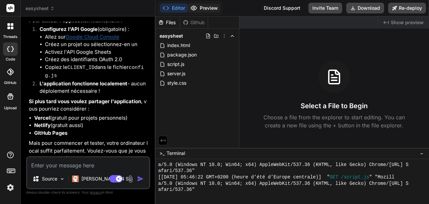
click at [128, 9] on button "Preview" at bounding box center [204, 7] width 33 height 9
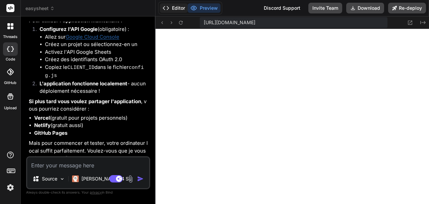
click at [128, 11] on button "Editor" at bounding box center [174, 7] width 28 height 9
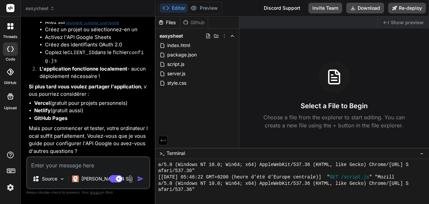
scroll to position [948, 0]
click at [128, 54] on span "package.json" at bounding box center [182, 55] width 31 height 8
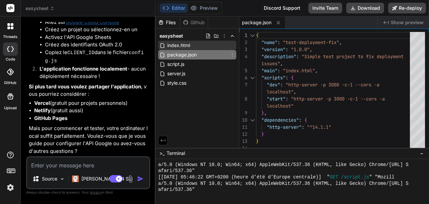
click at [128, 45] on span "index.html" at bounding box center [179, 45] width 24 height 8
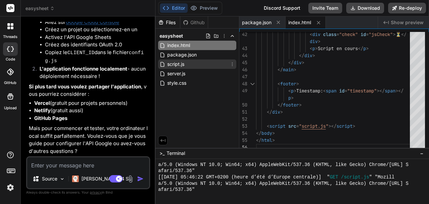
click at [128, 61] on div "script.js" at bounding box center [197, 63] width 78 height 9
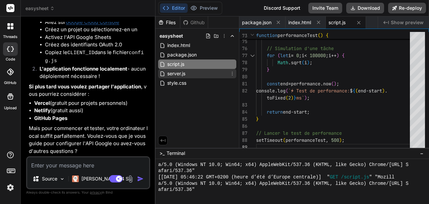
click at [128, 61] on span "server.js" at bounding box center [176, 73] width 19 height 8
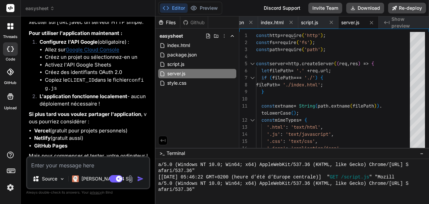
scroll to position [881, 0]
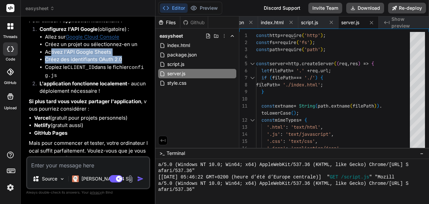
drag, startPoint x: 52, startPoint y: 105, endPoint x: 129, endPoint y: 114, distance: 77.7
click at [128, 61] on ul "Allez sur Google Cloud Console Créez un projet ou sélectionnez-en un Activez l'…" at bounding box center [94, 56] width 109 height 47
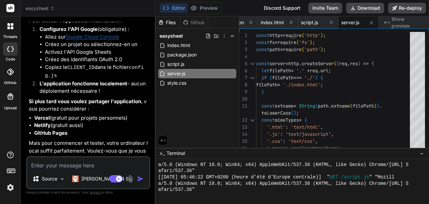
click at [89, 61] on li "Copiez le CLIENT_ID dans le fichier config.js" at bounding box center [97, 71] width 104 height 16
click at [128, 38] on span "easysheet" at bounding box center [171, 36] width 23 height 7
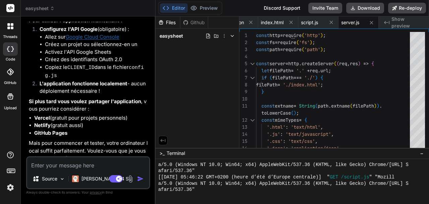
click at [128, 38] on span "easysheet" at bounding box center [171, 36] width 23 height 7
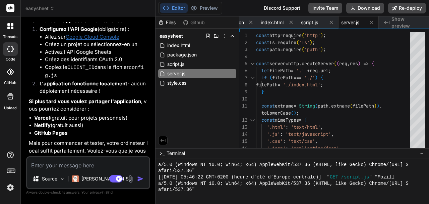
click at [128, 61] on div "Files Github easysheet index.html package.json script.js server.js style.css" at bounding box center [198, 81] width 84 height 131
click at [59, 61] on textarea at bounding box center [88, 163] width 122 height 12
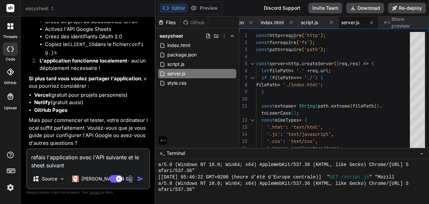
scroll to position [956, 0]
click at [58, 61] on textarea "refais l'application avec l'API suivante et le sheet suivant" at bounding box center [88, 159] width 122 height 20
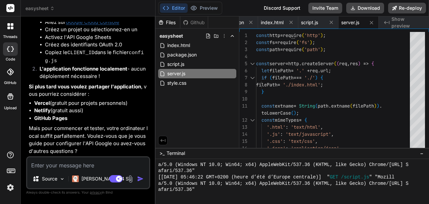
click at [11, 61] on icon at bounding box center [10, 71] width 7 height 7
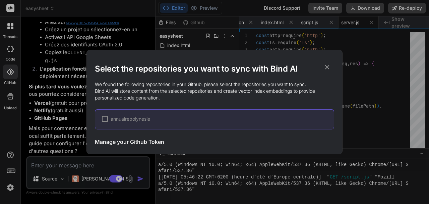
click at [128, 61] on icon at bounding box center [327, 67] width 4 height 4
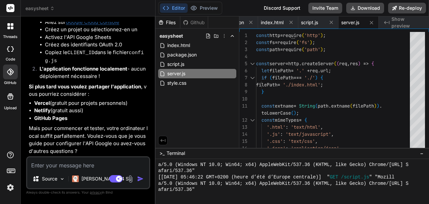
click at [12, 61] on icon at bounding box center [10, 96] width 6 height 6
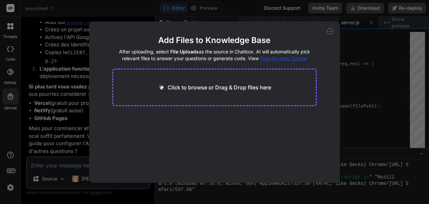
click at [128, 31] on icon at bounding box center [330, 31] width 6 height 6
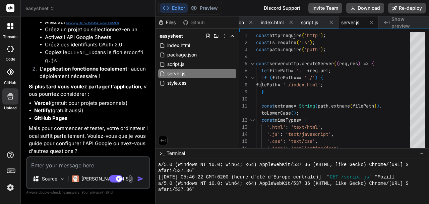
click at [13, 49] on icon at bounding box center [12, 48] width 3 height 5
click at [11, 51] on icon at bounding box center [10, 48] width 7 height 5
click at [47, 8] on span "easysheet" at bounding box center [39, 8] width 29 height 7
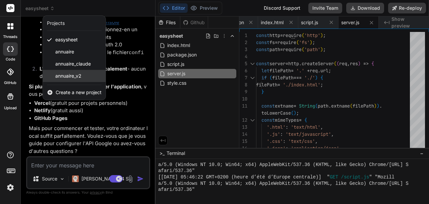
click at [59, 61] on span "annuaire_v2" at bounding box center [68, 75] width 26 height 7
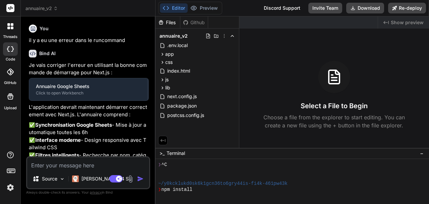
scroll to position [1484, 0]
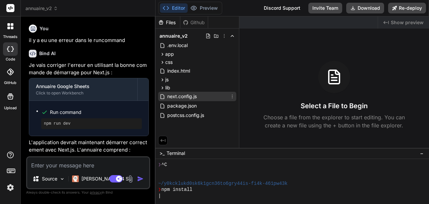
click at [128, 61] on span "next.config.js" at bounding box center [182, 96] width 31 height 8
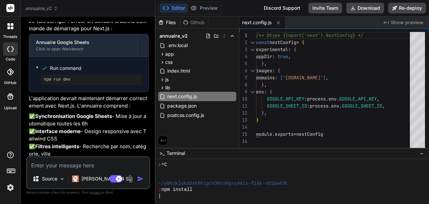
scroll to position [45, 0]
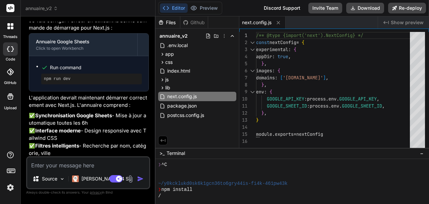
click at [42, 8] on span "annuaire_v2" at bounding box center [41, 8] width 33 height 7
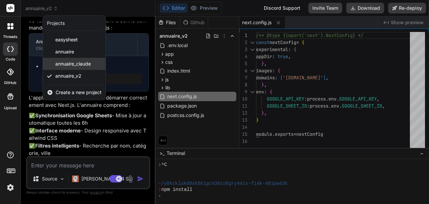
click at [59, 61] on span "annuaire_claude" at bounding box center [73, 63] width 36 height 7
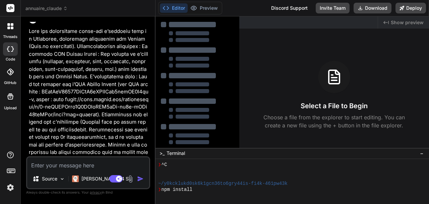
scroll to position [0, 0]
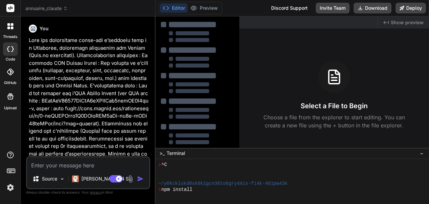
click at [77, 61] on textarea at bounding box center [88, 163] width 122 height 12
paste textarea "refais l'application avec l'API suivante et le sheet suivant"
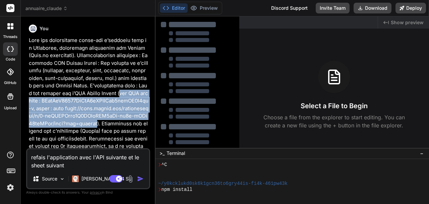
drag, startPoint x: 99, startPoint y: 93, endPoint x: 66, endPoint y: 123, distance: 45.1
copy p "clé API fournie : AIzaSyB33171JsEtN4kZVtBRey0jpbKD5S7af-o, sheet : lien https:/…"
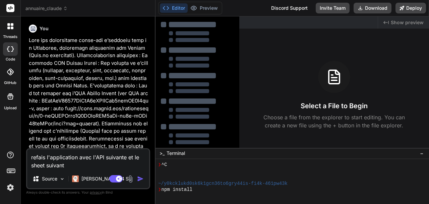
click at [104, 61] on textarea "refais l'application avec l'API suivante et le sheet suivant" at bounding box center [88, 159] width 122 height 20
paste textarea "clé API fournie : AIzaSyB33171JsEtN4kZVtBRey0jpbKD5S7af-o, sheet : lien https:/…"
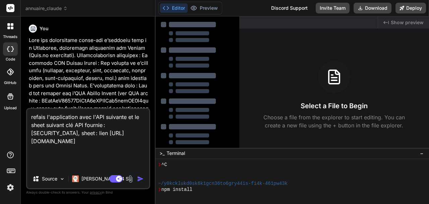
click at [39, 10] on span "annuaire_claude" at bounding box center [46, 8] width 42 height 7
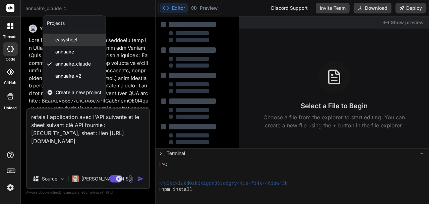
click at [68, 40] on span "easysheet" at bounding box center [66, 39] width 22 height 7
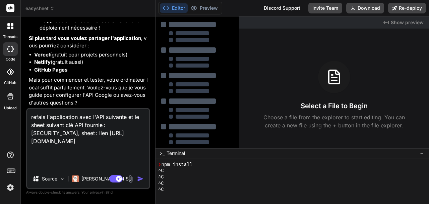
scroll to position [996, 0]
click at [128, 61] on img "button" at bounding box center [140, 178] width 7 height 7
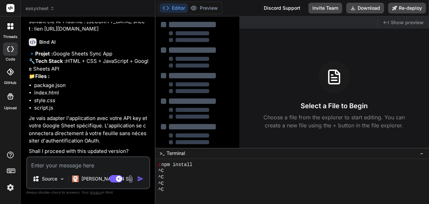
scroll to position [1139, 0]
click at [99, 61] on textarea at bounding box center [88, 163] width 122 height 12
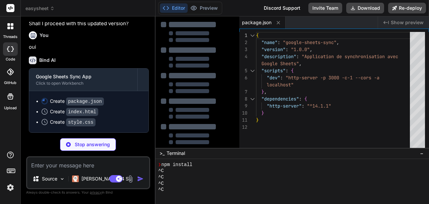
scroll to position [1265, 0]
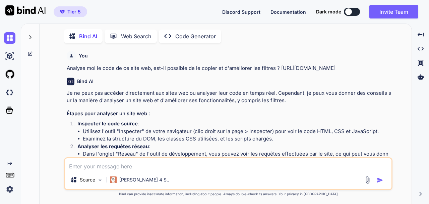
scroll to position [2, 0]
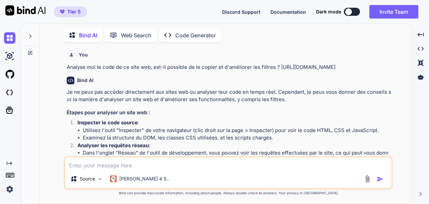
type textarea "x"
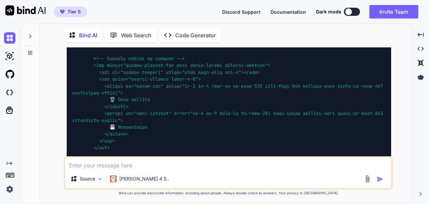
scroll to position [3803, 0]
